Goal: Task Accomplishment & Management: Manage account settings

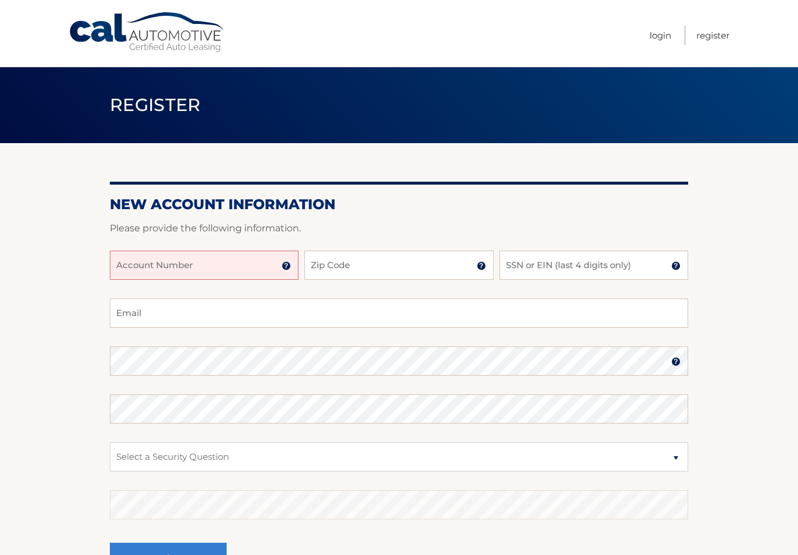
click at [178, 269] on input "Account Number" at bounding box center [204, 265] width 189 height 29
type input "44455978653"
click at [386, 261] on input "Zip Code" at bounding box center [398, 265] width 189 height 29
type input "33168"
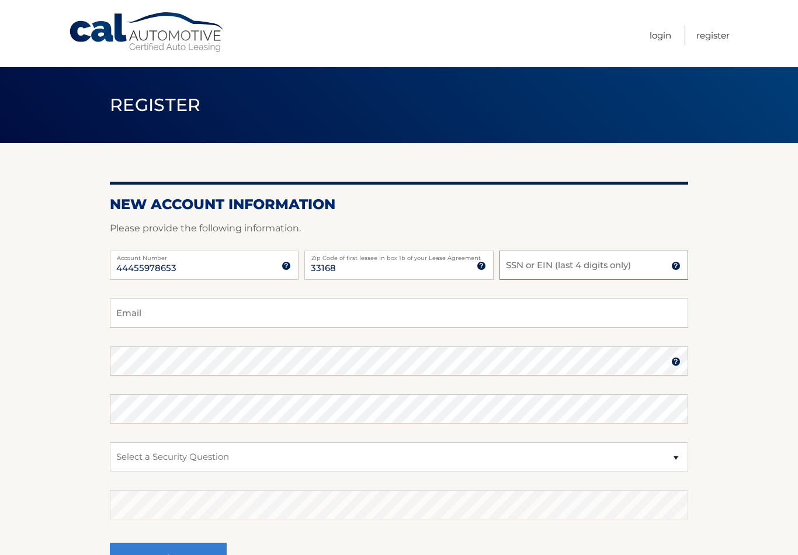
click at [572, 265] on input "SSN or EIN (last 4 digits only)" at bounding box center [593, 265] width 189 height 29
type input "4923"
click at [309, 312] on input "Email" at bounding box center [399, 312] width 578 height 29
type input "richd456@hotmail.com"
click at [742, 342] on section "New Account Information Please provide the following information. 44455978653 A…" at bounding box center [399, 371] width 798 height 456
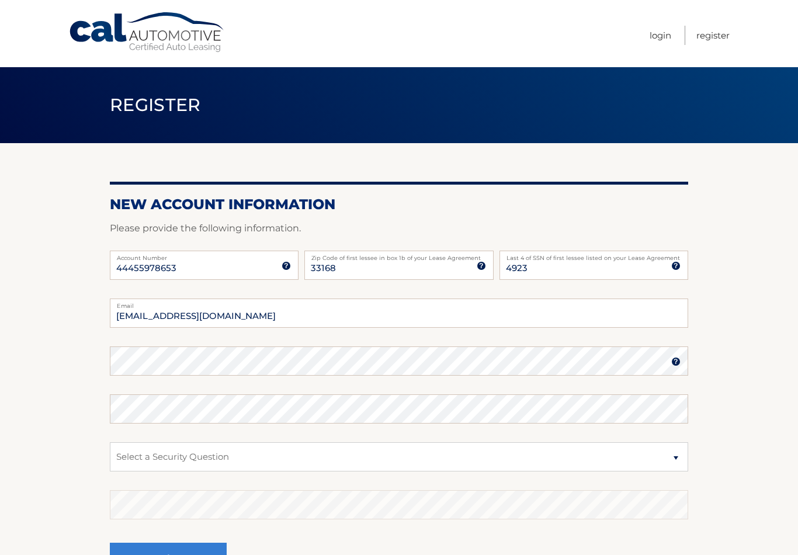
click at [210, 383] on fieldset "richd456@hotmail.com Email Password Password should be a minimum of 6 character…" at bounding box center [399, 448] width 578 height 301
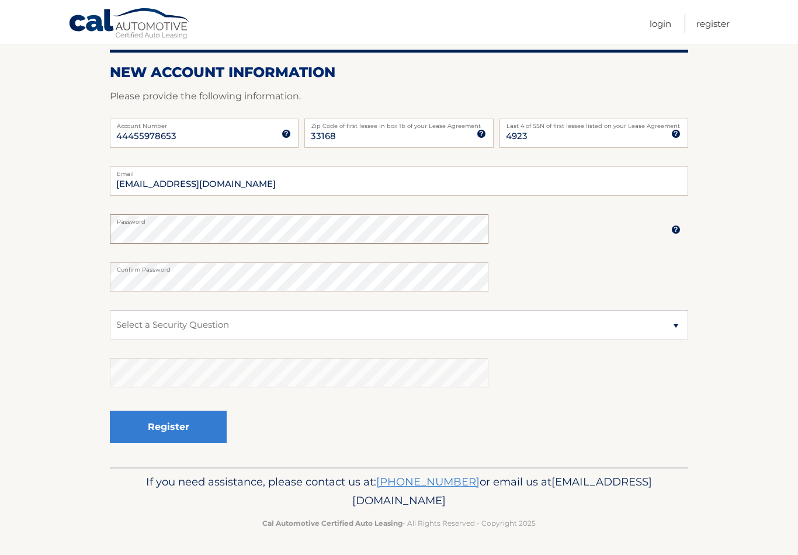
scroll to position [121, 0]
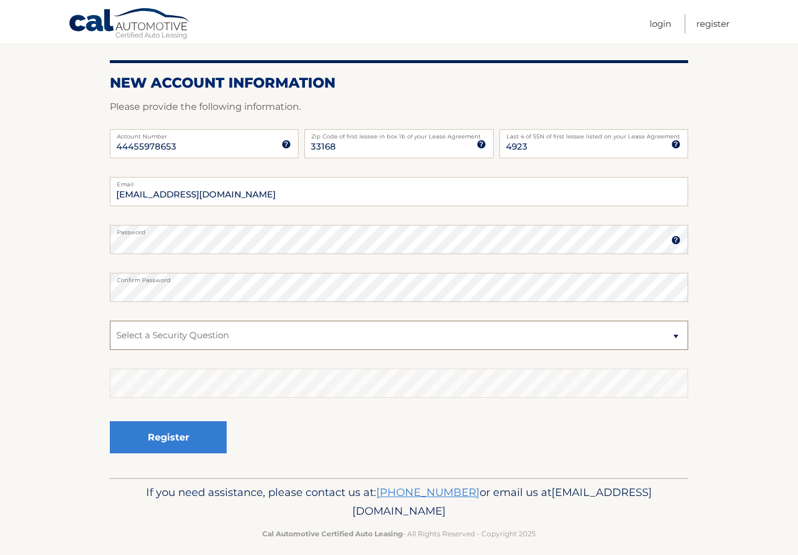
click at [339, 338] on select "Select a Security Question What was the name of your elementary school? What is…" at bounding box center [399, 335] width 578 height 29
select select "2"
click at [722, 457] on section "New Account Information Please provide the following information. 44455978653 A…" at bounding box center [399, 250] width 798 height 456
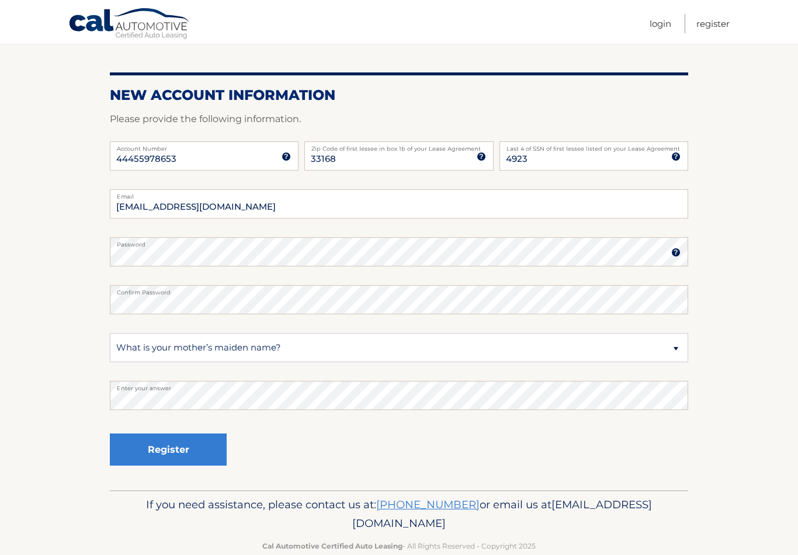
scroll to position [107, 0]
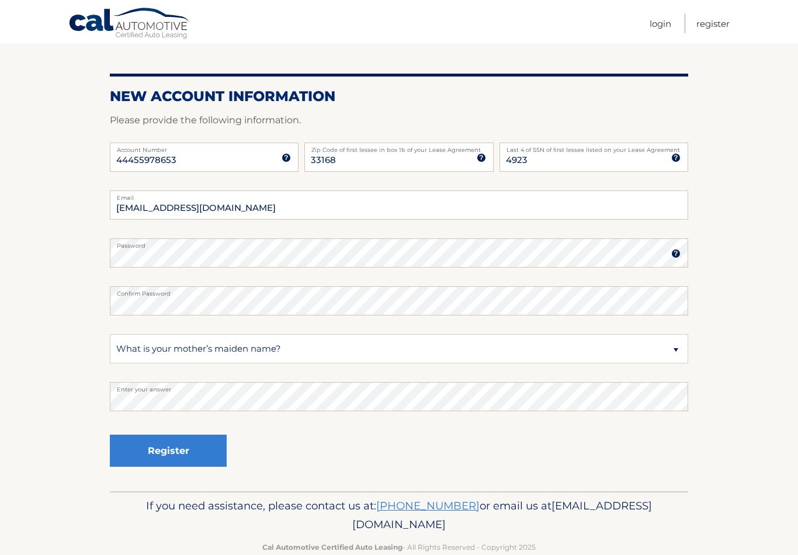
click at [185, 451] on button "Register" at bounding box center [168, 451] width 117 height 32
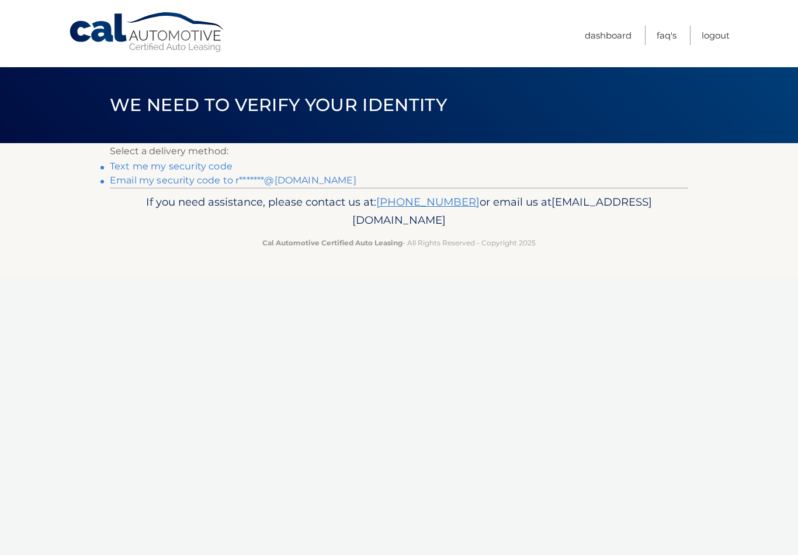
click at [208, 165] on link "Text me my security code" at bounding box center [171, 166] width 123 height 11
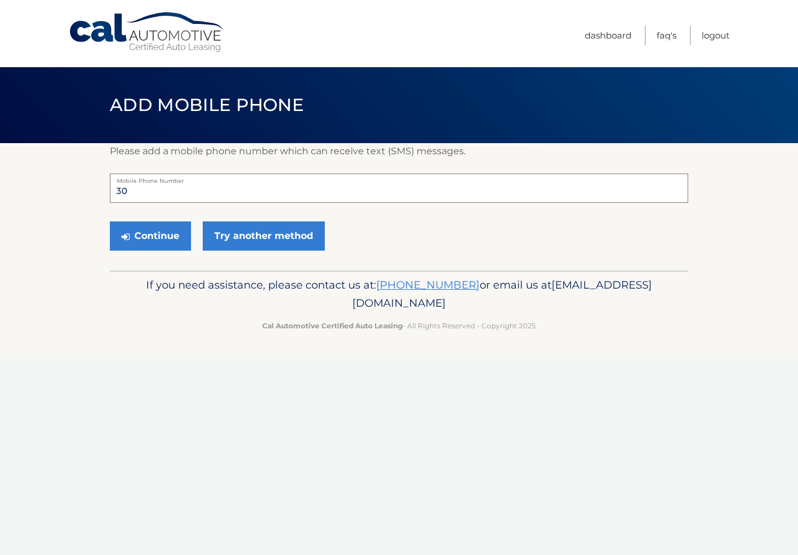
type input "3"
type input "7868777369"
click at [161, 240] on button "Continue" at bounding box center [150, 235] width 81 height 29
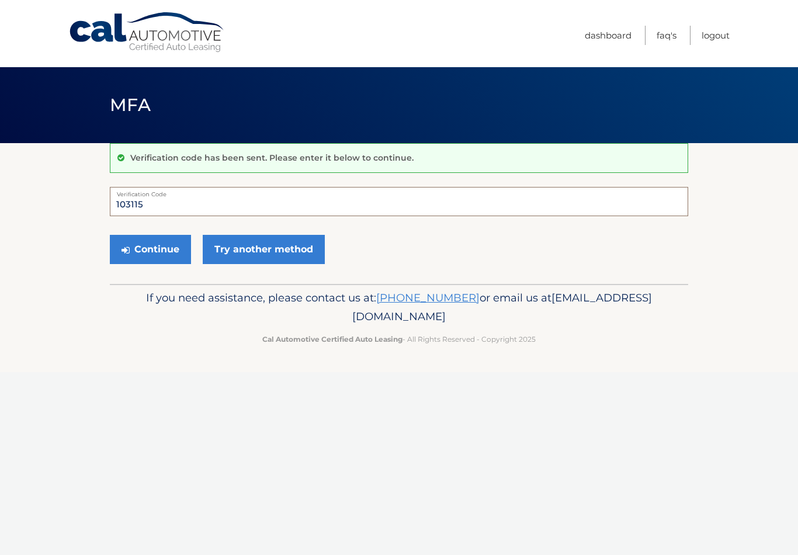
type input "103115"
click at [168, 251] on button "Continue" at bounding box center [150, 249] width 81 height 29
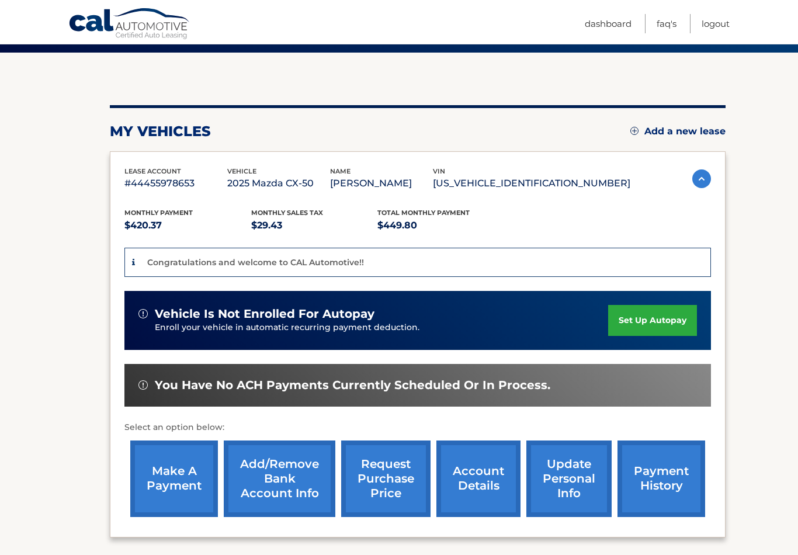
scroll to position [87, 0]
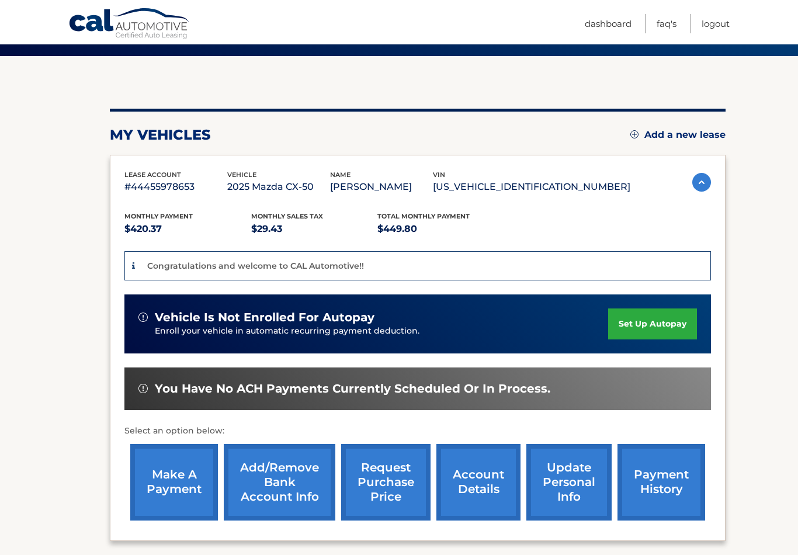
click at [658, 335] on link "set up autopay" at bounding box center [652, 323] width 89 height 31
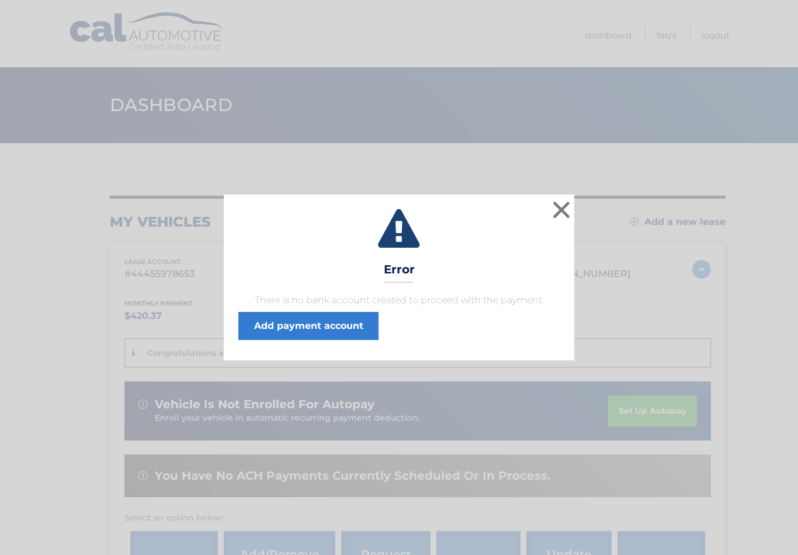
click at [322, 326] on link "Add payment account" at bounding box center [308, 326] width 140 height 28
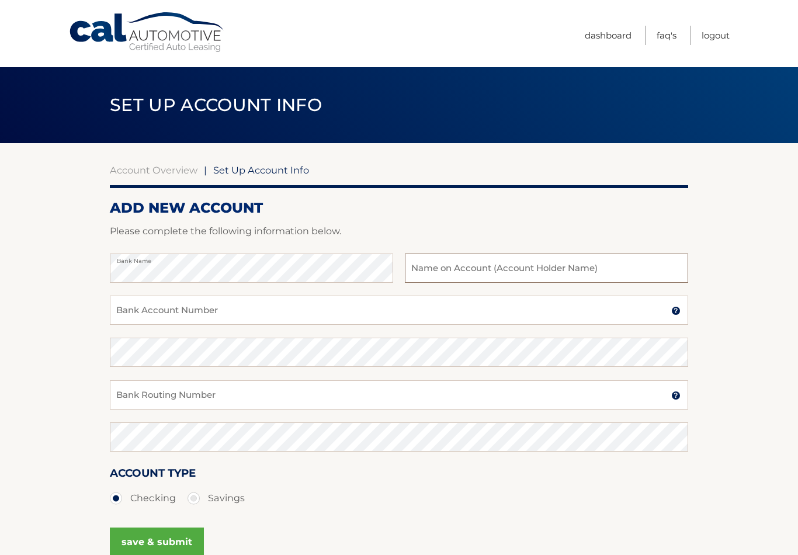
click at [453, 270] on input "text" at bounding box center [546, 267] width 283 height 29
type input "[PERSON_NAME]"
click at [245, 314] on input "Bank Account Number" at bounding box center [399, 309] width 578 height 29
type input "002291505516"
click at [298, 398] on input "Bank Routing Number" at bounding box center [399, 394] width 578 height 29
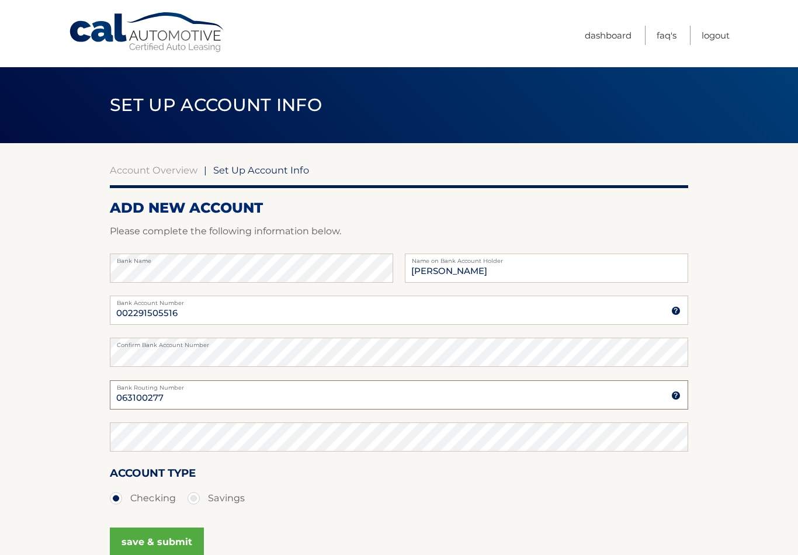
type input "063100277"
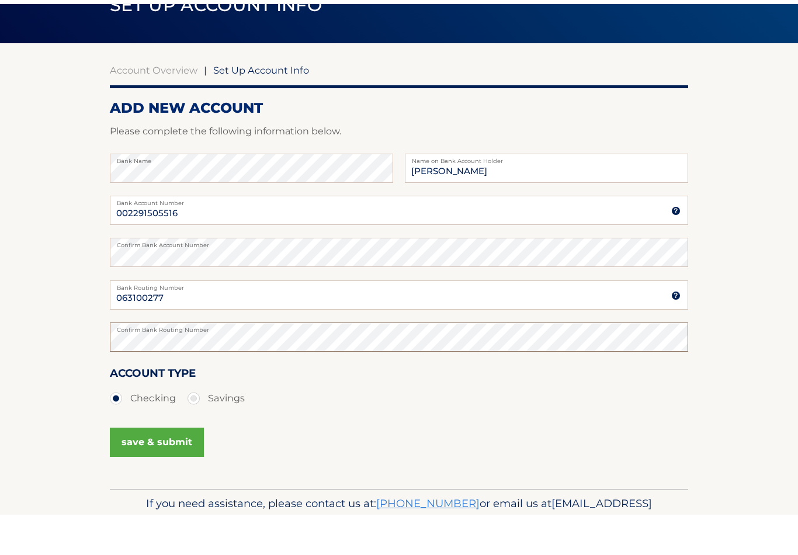
scroll to position [61, 0]
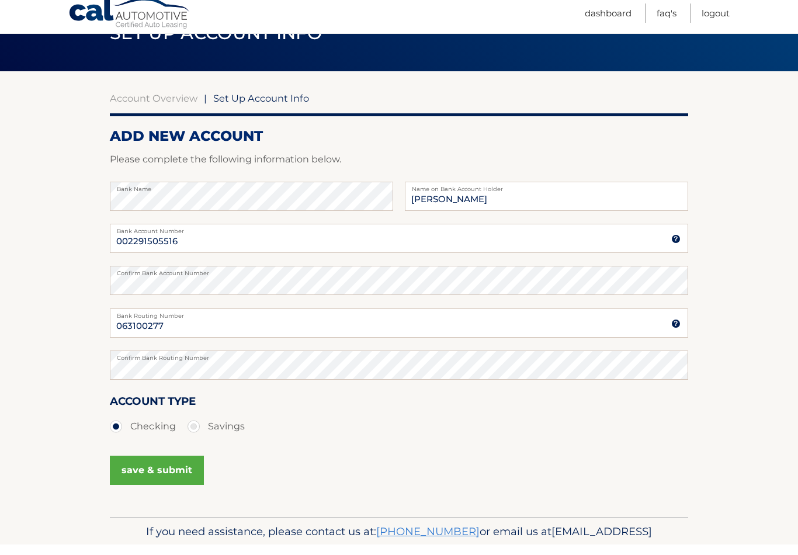
click at [158, 466] on button "save & submit" at bounding box center [157, 480] width 94 height 29
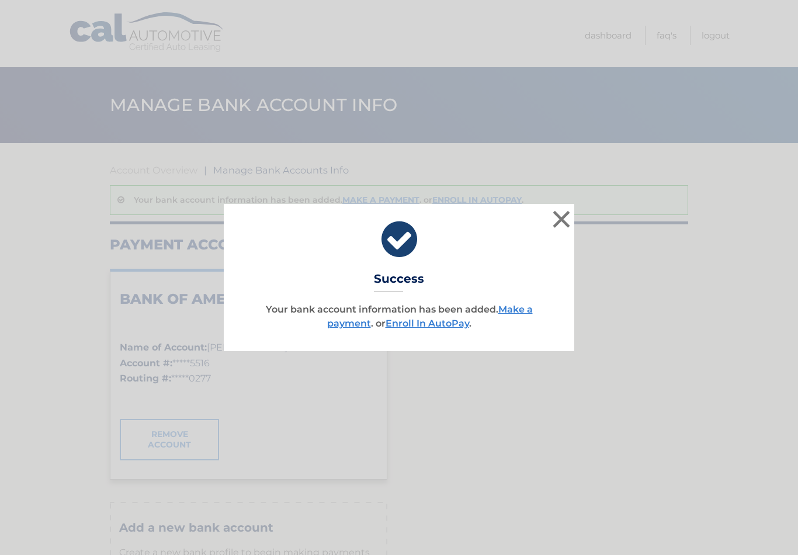
click at [441, 327] on link "Enroll In AutoPay" at bounding box center [427, 323] width 84 height 11
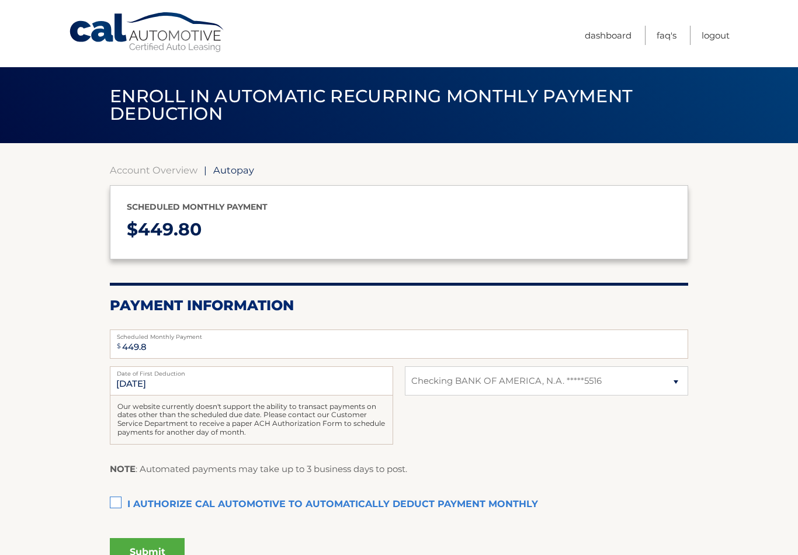
select select "MWZiYTI3NTEtZTQxNS00NTk4LWI1YmMtNDkzZTE3MTg3YmJk"
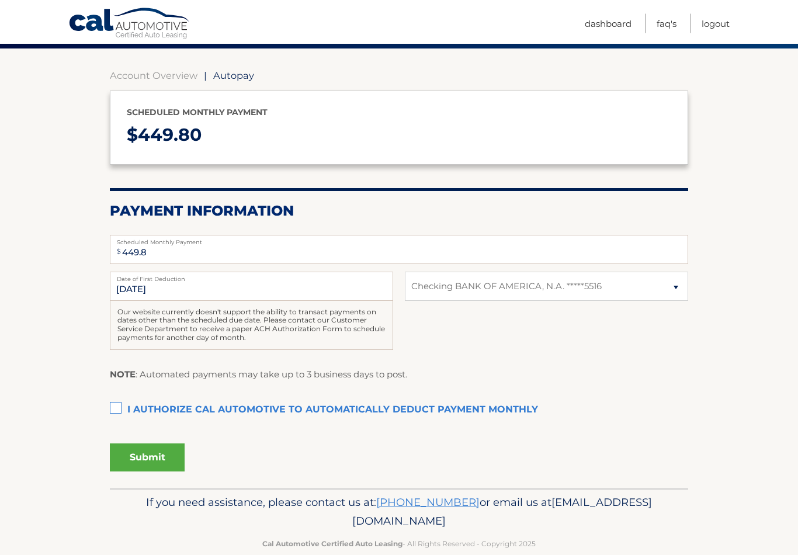
scroll to position [95, 0]
click at [119, 398] on label "I authorize cal automotive to automatically deduct payment monthly This checkbo…" at bounding box center [399, 409] width 578 height 23
click at [0, 0] on input "I authorize cal automotive to automatically deduct payment monthly This checkbo…" at bounding box center [0, 0] width 0 height 0
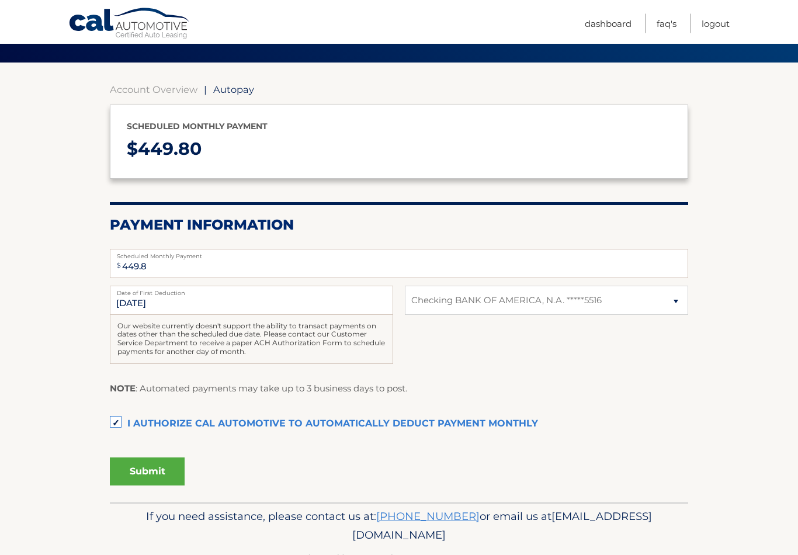
scroll to position [81, 0]
click at [152, 465] on button "Submit" at bounding box center [147, 471] width 75 height 28
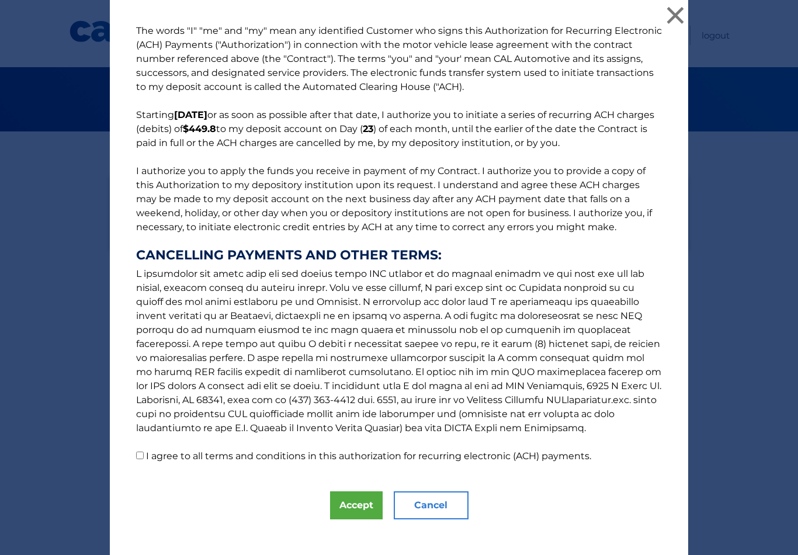
scroll to position [15, 0]
click at [148, 459] on label "I agree to all terms and conditions in this authorization for recurring electro…" at bounding box center [368, 455] width 445 height 11
click at [144, 459] on input "I agree to all terms and conditions in this authorization for recurring electro…" at bounding box center [140, 455] width 8 height 8
checkbox input "true"
click at [357, 509] on button "Accept" at bounding box center [356, 505] width 53 height 28
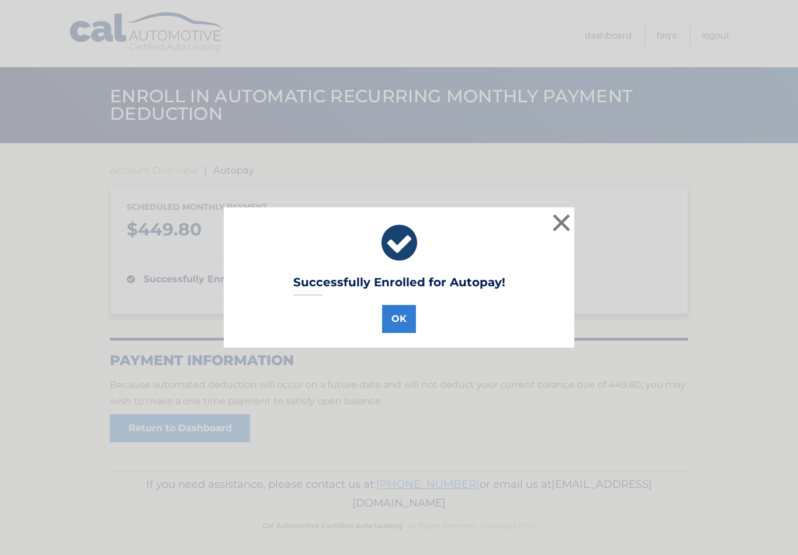
click at [399, 319] on button "OK" at bounding box center [399, 319] width 34 height 28
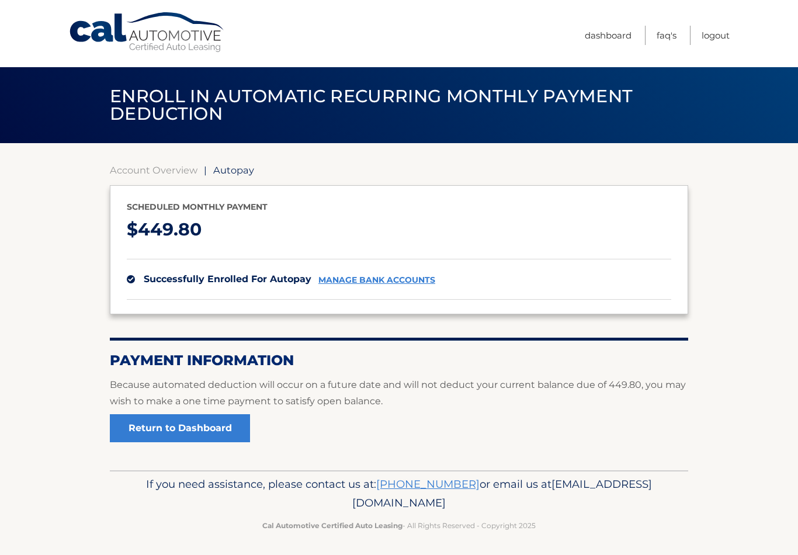
scroll to position [2, 0]
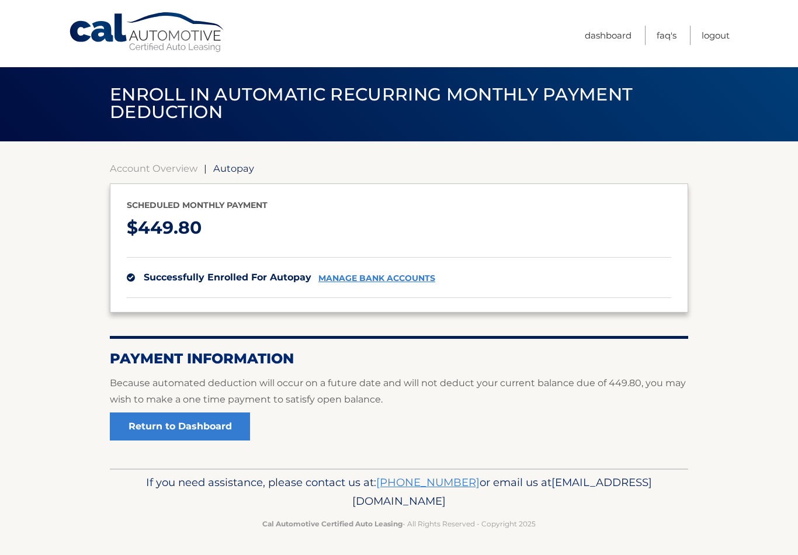
click at [196, 427] on link "Return to Dashboard" at bounding box center [180, 426] width 140 height 28
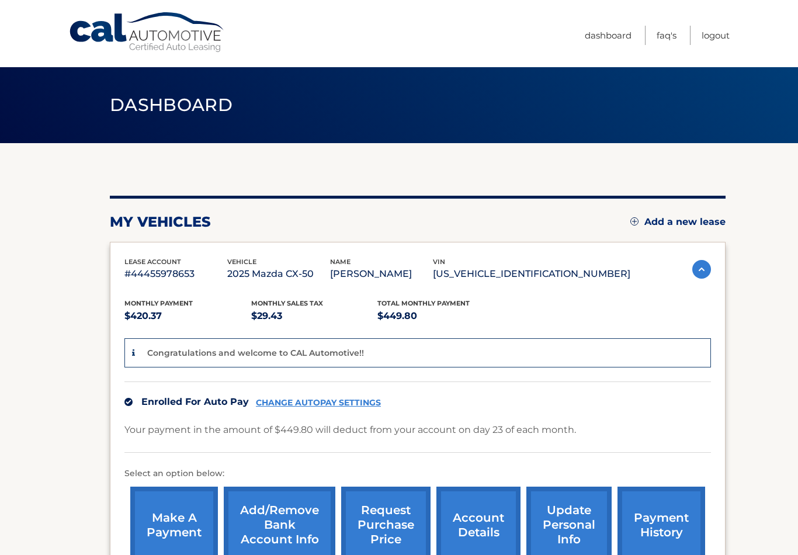
click at [721, 36] on link "Logout" at bounding box center [715, 35] width 28 height 19
